Goal: Information Seeking & Learning: Learn about a topic

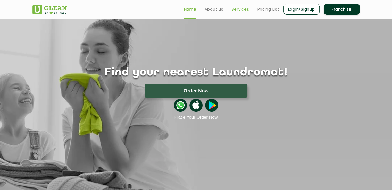
click at [241, 10] on link "Services" at bounding box center [241, 9] width 18 height 6
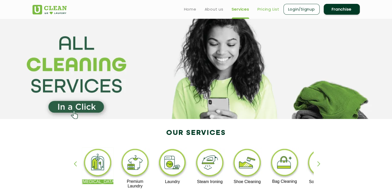
click at [271, 10] on link "Pricing List" at bounding box center [268, 9] width 22 height 6
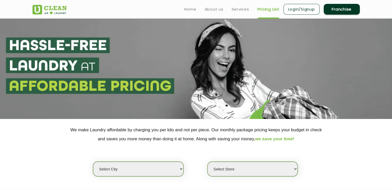
click at [266, 10] on link "Pricing List" at bounding box center [268, 9] width 22 height 6
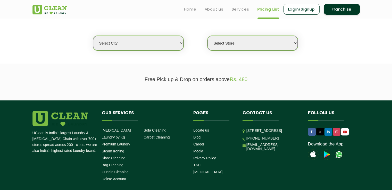
scroll to position [57, 0]
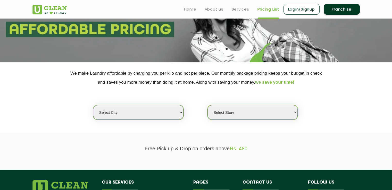
click at [113, 108] on select "Select city [GEOGRAPHIC_DATA] [GEOGRAPHIC_DATA] [GEOGRAPHIC_DATA] [GEOGRAPHIC_D…" at bounding box center [138, 112] width 90 height 15
select select "130"
click at [93, 105] on select "Select city [GEOGRAPHIC_DATA] [GEOGRAPHIC_DATA] [GEOGRAPHIC_DATA] [GEOGRAPHIC_D…" at bounding box center [138, 112] width 90 height 15
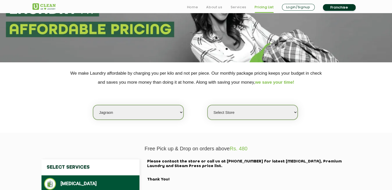
scroll to position [108, 0]
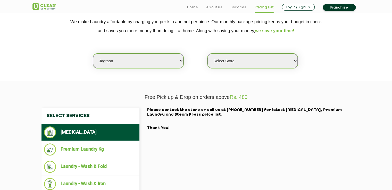
click at [241, 65] on select "Select Store [PERSON_NAME]" at bounding box center [252, 61] width 90 height 15
select select "369"
click at [207, 54] on select "Select Store [PERSON_NAME]" at bounding box center [252, 61] width 90 height 15
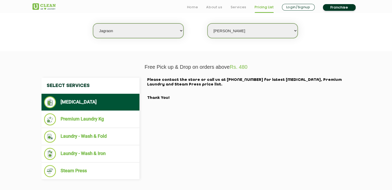
scroll to position [186, 0]
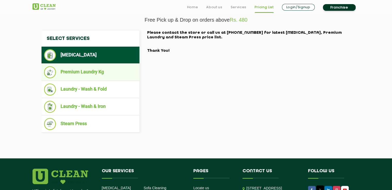
click at [98, 70] on li "Premium Laundry Kg" at bounding box center [90, 72] width 93 height 12
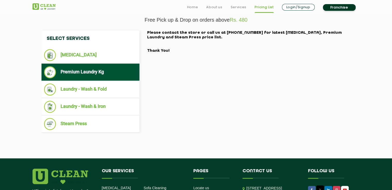
click at [96, 72] on li "Premium Laundry Kg" at bounding box center [90, 72] width 93 height 12
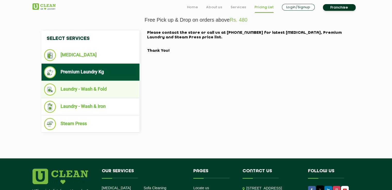
click at [93, 84] on li "Laundry - Wash & Fold" at bounding box center [90, 89] width 93 height 12
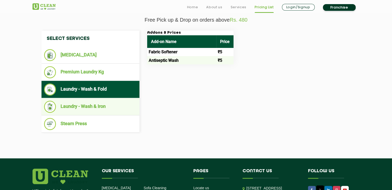
click at [95, 107] on li "Laundry - Wash & Iron" at bounding box center [90, 107] width 93 height 12
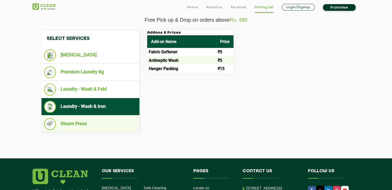
click at [78, 126] on li "Steam Press" at bounding box center [90, 124] width 93 height 12
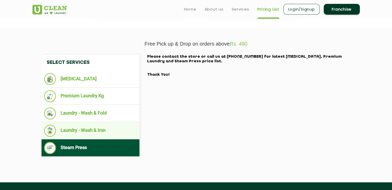
scroll to position [134, 0]
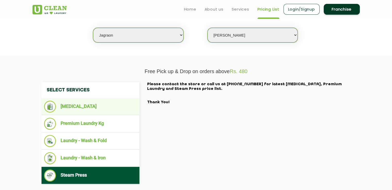
click at [79, 105] on li "[MEDICAL_DATA]" at bounding box center [90, 107] width 93 height 12
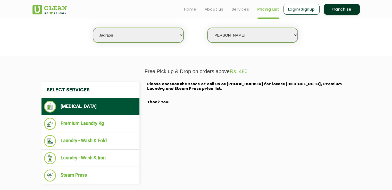
click at [79, 105] on li "[MEDICAL_DATA]" at bounding box center [90, 107] width 93 height 12
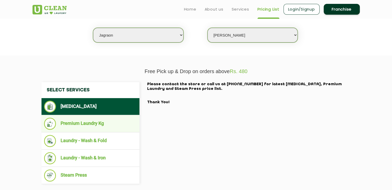
click at [78, 122] on li "Premium Laundry Kg" at bounding box center [90, 124] width 93 height 12
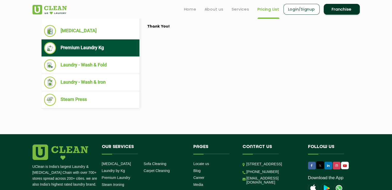
scroll to position [180, 0]
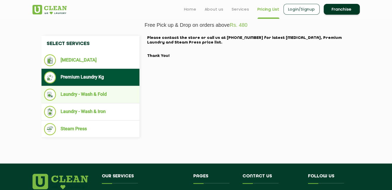
click at [82, 98] on li "Laundry - Wash & Fold" at bounding box center [90, 95] width 93 height 12
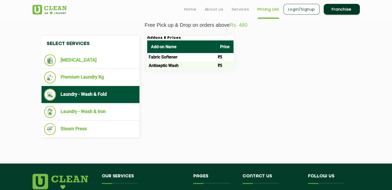
click at [152, 57] on td "Fabric Softener" at bounding box center [181, 57] width 69 height 8
click at [169, 61] on td "Antiseptic Wash" at bounding box center [181, 65] width 69 height 8
click at [218, 55] on td "₹5" at bounding box center [224, 57] width 17 height 8
click at [159, 60] on td "Fabric Softener" at bounding box center [181, 57] width 69 height 8
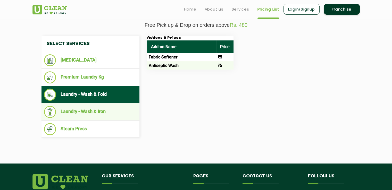
click at [99, 113] on li "Laundry - Wash & Iron" at bounding box center [90, 112] width 93 height 12
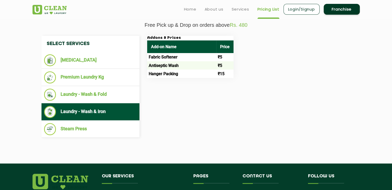
click at [153, 73] on td "Hanger Packing" at bounding box center [181, 74] width 69 height 8
click at [162, 76] on td "Hanger Packing" at bounding box center [181, 74] width 69 height 8
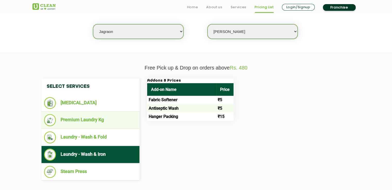
scroll to position [155, 0]
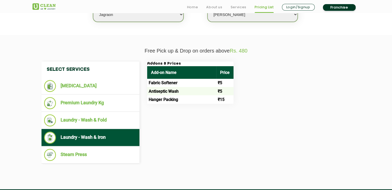
click at [158, 101] on td "Hanger Packing" at bounding box center [181, 99] width 69 height 8
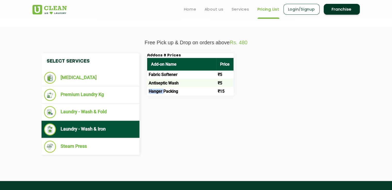
scroll to position [103, 0]
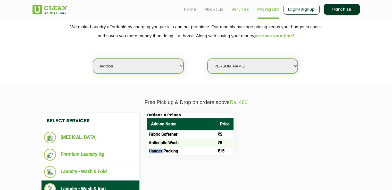
click at [244, 8] on link "Services" at bounding box center [241, 9] width 18 height 6
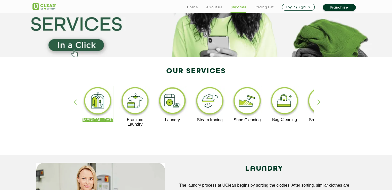
scroll to position [103, 0]
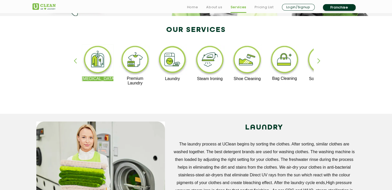
click at [173, 63] on img at bounding box center [173, 61] width 32 height 32
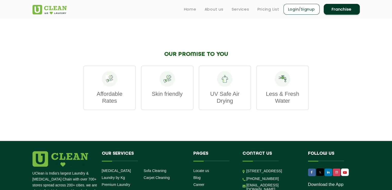
scroll to position [748, 0]
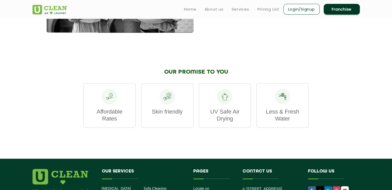
click at [150, 115] on p "Skin friendly" at bounding box center [167, 111] width 41 height 7
click at [160, 127] on div "Skin friendly" at bounding box center [167, 105] width 53 height 45
click at [170, 115] on p "Skin friendly" at bounding box center [167, 111] width 41 height 7
click at [162, 115] on p "Skin friendly" at bounding box center [167, 111] width 41 height 7
click at [113, 122] on p "Affordable Rates" at bounding box center [109, 115] width 41 height 14
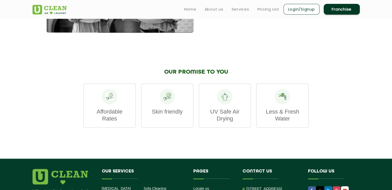
click at [99, 122] on p "Affordable Rates" at bounding box center [109, 115] width 41 height 14
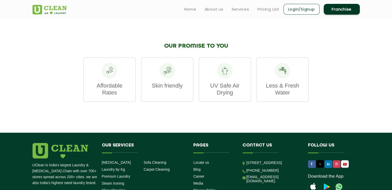
scroll to position [774, 0]
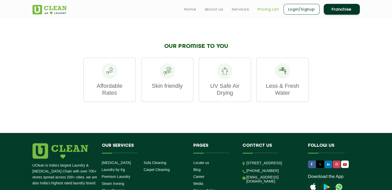
click at [258, 9] on link "Pricing List" at bounding box center [268, 9] width 22 height 6
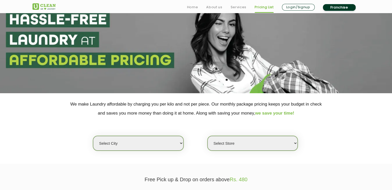
scroll to position [52, 0]
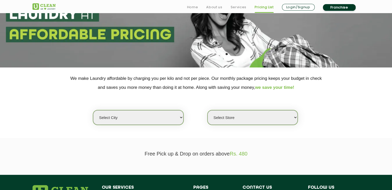
click at [121, 113] on select "Select city [GEOGRAPHIC_DATA] [GEOGRAPHIC_DATA] [GEOGRAPHIC_DATA] [GEOGRAPHIC_D…" at bounding box center [138, 117] width 90 height 15
select select "12"
click at [93, 110] on select "Select city [GEOGRAPHIC_DATA] [GEOGRAPHIC_DATA] [GEOGRAPHIC_DATA] [GEOGRAPHIC_D…" at bounding box center [138, 117] width 90 height 15
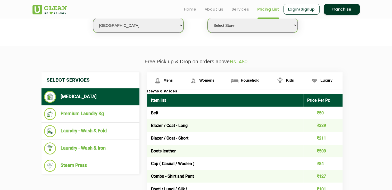
scroll to position [155, 0]
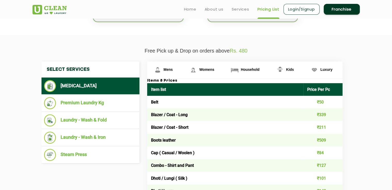
click at [227, 118] on td "Blazer / Coat - Long" at bounding box center [225, 114] width 156 height 13
click at [169, 117] on td "Blazer / Coat - Long" at bounding box center [225, 114] width 156 height 13
drag, startPoint x: 197, startPoint y: 116, endPoint x: 151, endPoint y: 116, distance: 46.4
click at [151, 116] on td "Blazer / Coat - Long" at bounding box center [225, 114] width 156 height 13
copy td "Blazer / Coat - Long"
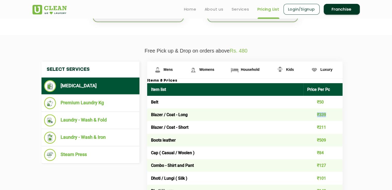
drag, startPoint x: 326, startPoint y: 115, endPoint x: 317, endPoint y: 116, distance: 8.6
click at [317, 117] on td "₹339" at bounding box center [322, 114] width 39 height 13
copy td "₹339"
click at [207, 72] on link "Womens" at bounding box center [203, 70] width 41 height 17
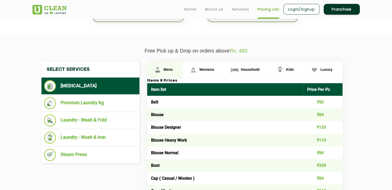
click at [165, 69] on span "Mens" at bounding box center [168, 70] width 9 height 4
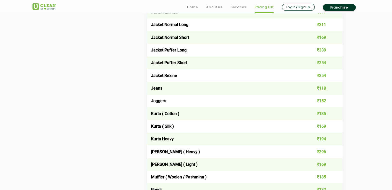
scroll to position [1120, 0]
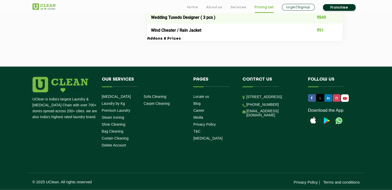
drag, startPoint x: 275, startPoint y: 132, endPoint x: 246, endPoint y: 130, distance: 29.9
click at [246, 120] on li "Contact us [STREET_ADDRESS] [PHONE_NUMBER] [EMAIL_ADDRESS][DOMAIN_NAME]" at bounding box center [271, 98] width 65 height 43
copy link "[EMAIL_ADDRESS][DOMAIN_NAME]"
